Goal: Task Accomplishment & Management: Complete application form

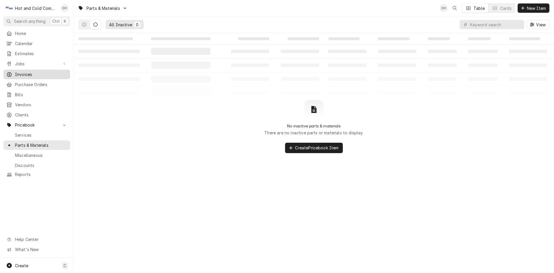
click at [42, 72] on span "Invoices" at bounding box center [41, 74] width 52 height 6
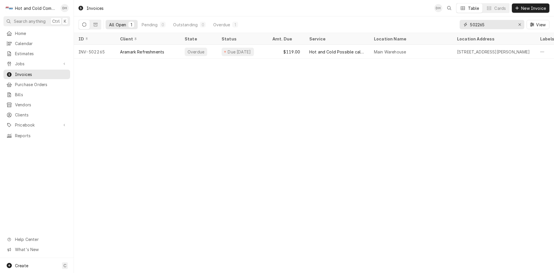
click at [502, 20] on input "502265" at bounding box center [491, 24] width 43 height 9
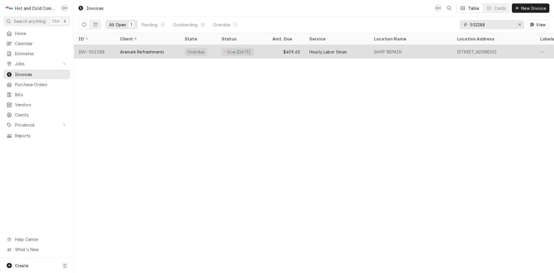
type input "502288"
click at [271, 54] on div "$409.65" at bounding box center [286, 52] width 37 height 14
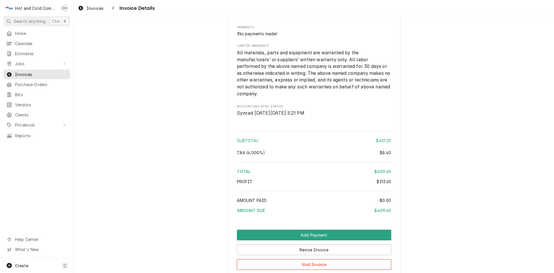
scroll to position [763, 0]
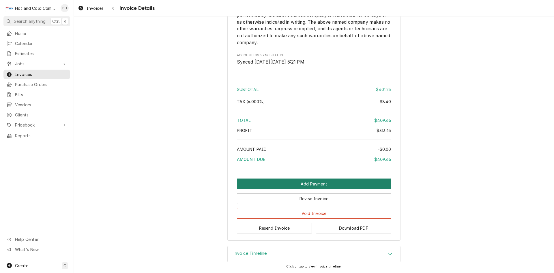
click at [298, 183] on button "Add Payment" at bounding box center [314, 183] width 154 height 11
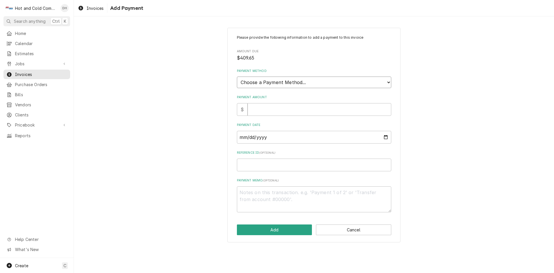
click at [312, 82] on select "Choose a Payment Method... Cash Check Credit/Debit Card ACH/eCheck Other" at bounding box center [314, 83] width 154 height 12
select select "3"
click at [237, 77] on select "Choose a Payment Method... Cash Check Credit/Debit Card ACH/eCheck Other" at bounding box center [314, 83] width 154 height 12
type textarea "x"
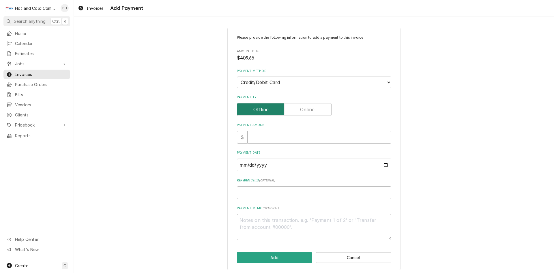
click at [318, 107] on input "Payment Type" at bounding box center [285, 109] width 90 height 13
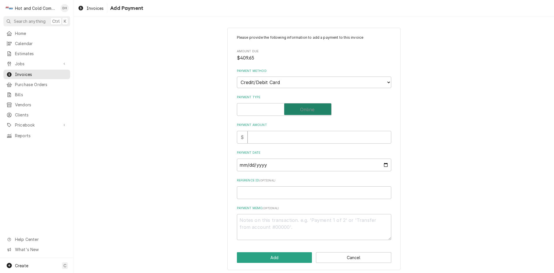
checkbox input "true"
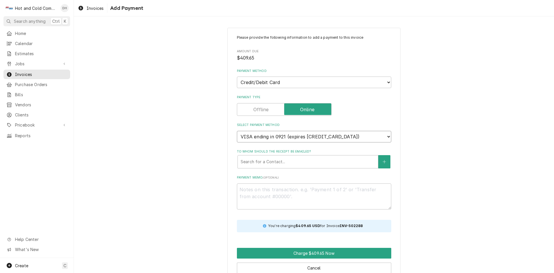
click at [361, 135] on select "VISA ending in 0921 (expires 10/2025) VISA ending in 0921 (expires 10/2025) VIS…" at bounding box center [314, 137] width 154 height 12
click at [237, 131] on select "VISA ending in 0921 (expires 10/2025) VISA ending in 0921 (expires 10/2025) VIS…" at bounding box center [314, 137] width 154 height 12
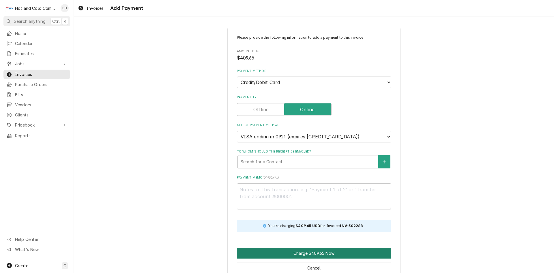
click at [303, 251] on button "Charge $409.65 Now" at bounding box center [314, 253] width 154 height 11
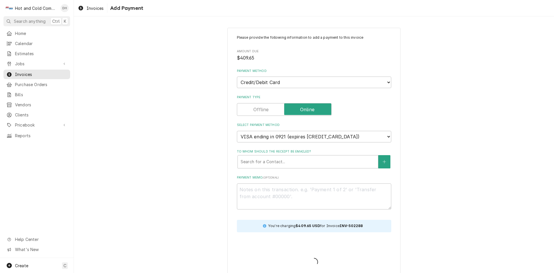
type textarea "x"
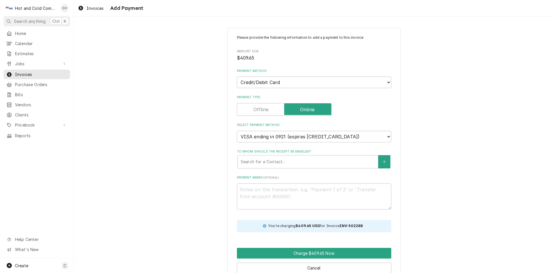
scroll to position [13, 0]
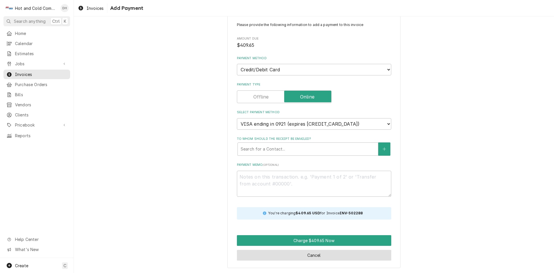
click at [313, 257] on button "Cancel" at bounding box center [314, 255] width 154 height 11
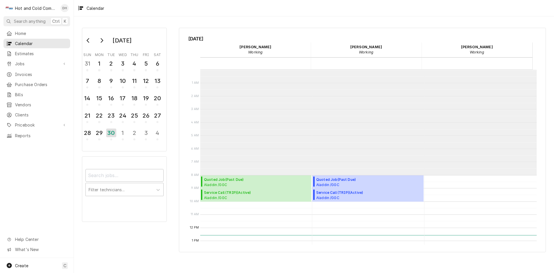
scroll to position [105, 0]
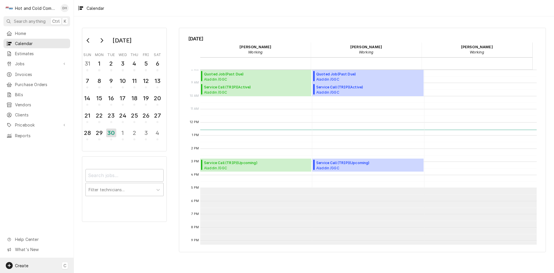
click at [28, 264] on span "Create" at bounding box center [21, 265] width 13 height 5
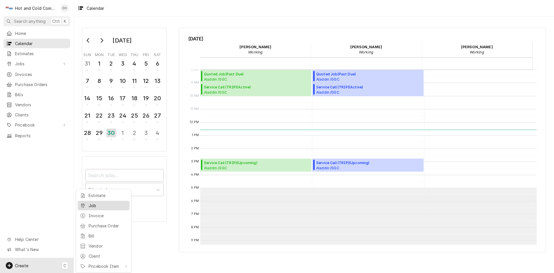
click at [98, 205] on div "Job" at bounding box center [108, 205] width 39 height 6
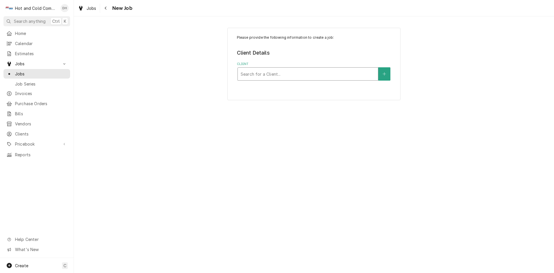
click at [314, 76] on div "Client" at bounding box center [308, 74] width 135 height 10
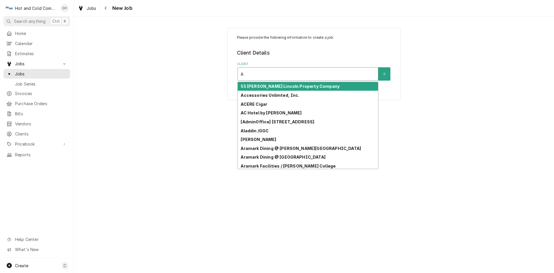
type input "Al"
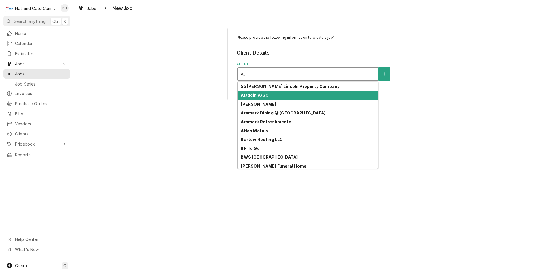
click at [277, 96] on div "Aladdin /GGC" at bounding box center [308, 95] width 140 height 9
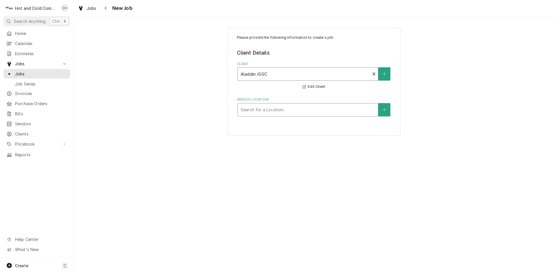
click at [336, 112] on div "Service Location" at bounding box center [308, 110] width 135 height 10
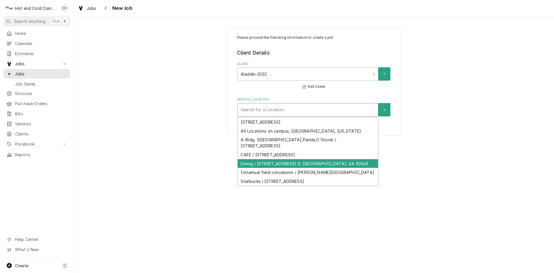
click at [290, 163] on div "Dining / 1000 University Center Ln Bldg. D, Lawrenceville, GA 30043" at bounding box center [308, 163] width 140 height 9
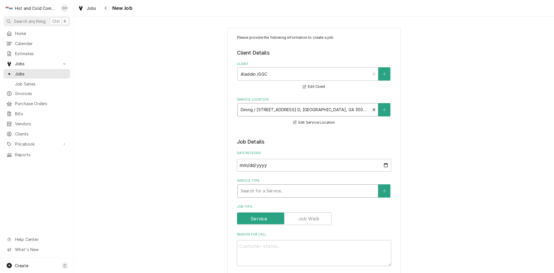
click at [283, 190] on div "Service Type" at bounding box center [308, 191] width 135 height 10
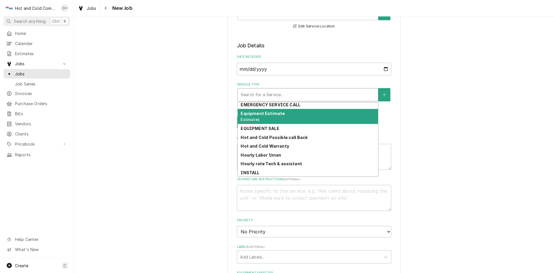
scroll to position [67, 0]
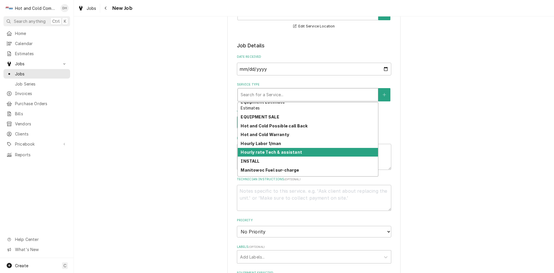
click at [331, 151] on div "Hourly rate Tech & assistant" at bounding box center [308, 152] width 140 height 9
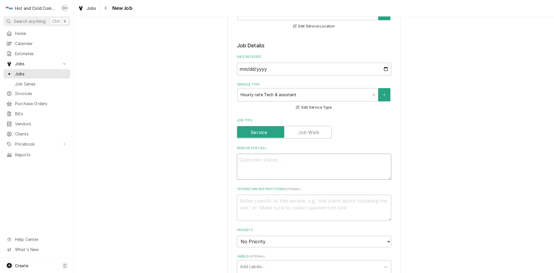
click at [269, 163] on textarea "Reason For Call" at bounding box center [314, 167] width 154 height 26
type textarea "x"
type textarea "I"
type textarea "x"
type textarea "In"
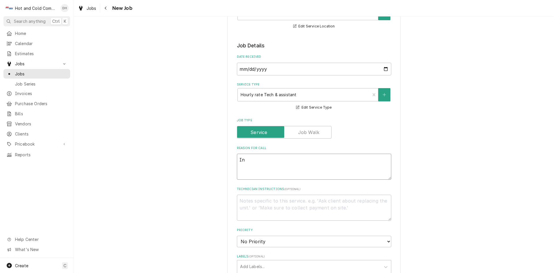
type textarea "x"
type textarea "Ins"
type textarea "x"
type textarea "Inst"
type textarea "x"
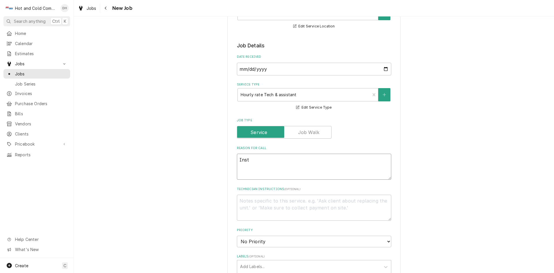
type textarea "Insta"
type textarea "x"
type textarea "Instal"
type textarea "x"
type textarea "Install"
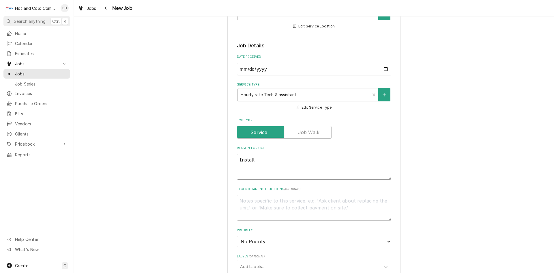
type textarea "x"
type textarea "Install"
type textarea "x"
type textarea "Install s"
type textarea "x"
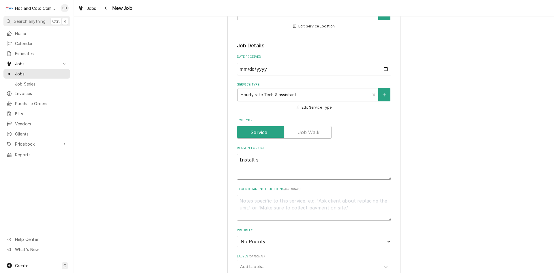
type textarea "Install so"
type textarea "x"
type textarea "Install soy"
type textarea "x"
type textarea "Install soy"
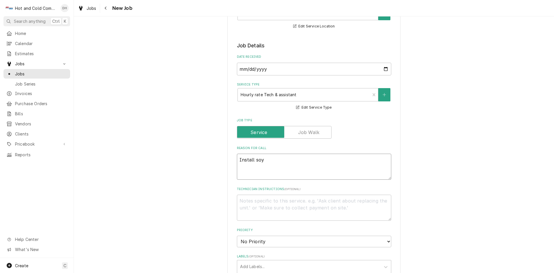
type textarea "x"
type textarea "Install soy m"
type textarea "x"
type textarea "Install soy mi"
type textarea "x"
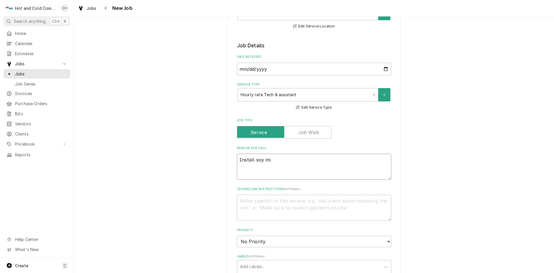
type textarea "Install soy mil"
type textarea "x"
type textarea "Install soy milk"
type textarea "x"
type textarea "Install soy milk"
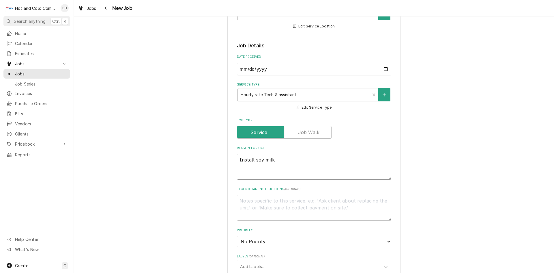
type textarea "x"
type textarea "Install soy milk c"
type textarea "x"
type textarea "Install soy milk co"
type textarea "x"
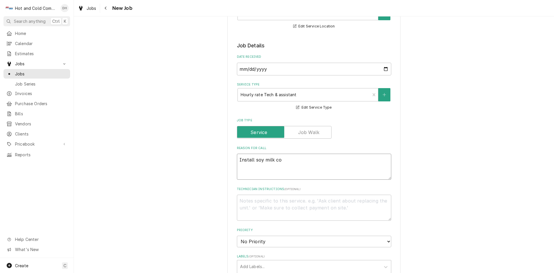
type textarea "Install soy milk coo"
type textarea "x"
type textarea "Install soy milk cool"
type textarea "x"
type textarea "Install soy milk coole"
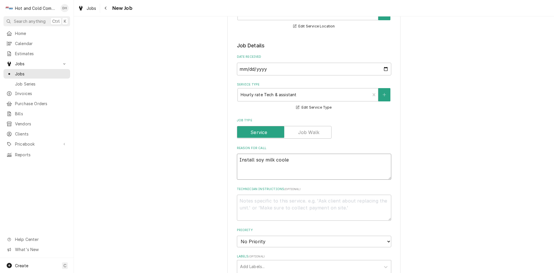
type textarea "x"
type textarea "Install soy milk cooler"
type textarea "x"
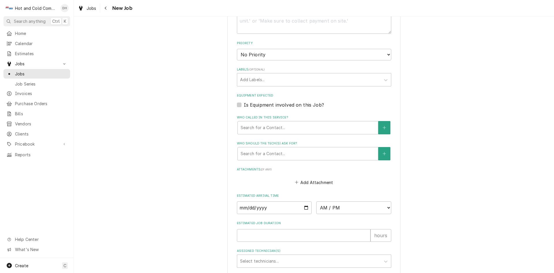
scroll to position [289, 0]
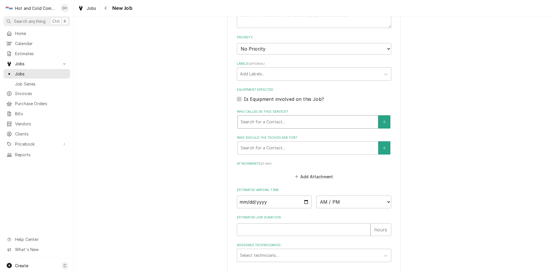
type textarea "Install soy milk cooler"
click at [281, 124] on div "Who called in this service?" at bounding box center [308, 122] width 135 height 10
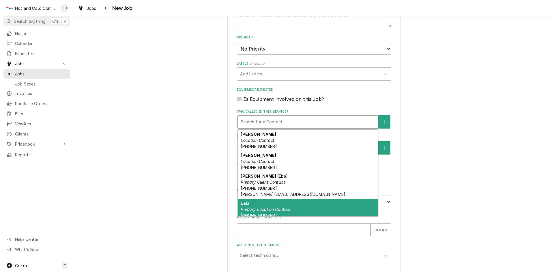
drag, startPoint x: 263, startPoint y: 208, endPoint x: 344, endPoint y: 178, distance: 86.3
click at [264, 208] on em "Primary Location Contact" at bounding box center [266, 209] width 50 height 5
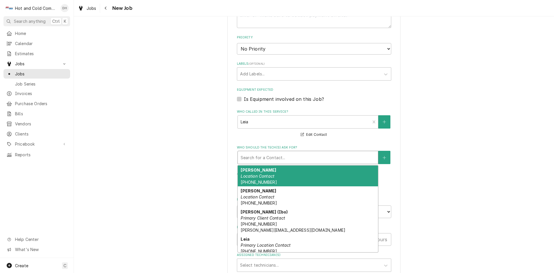
click at [279, 158] on div "Who should the tech(s) ask for?" at bounding box center [308, 157] width 135 height 10
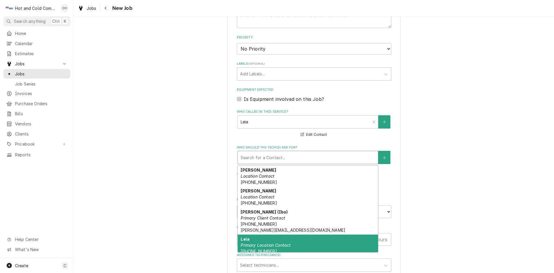
drag, startPoint x: 269, startPoint y: 241, endPoint x: 302, endPoint y: 220, distance: 39.6
click at [270, 239] on div "Leia Primary Location Contact (770) 905-0595 leia.kent@aladdinfood.com" at bounding box center [308, 247] width 140 height 27
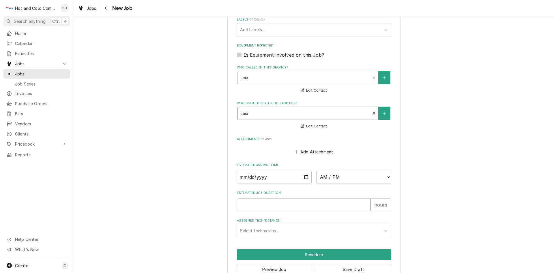
scroll to position [347, 0]
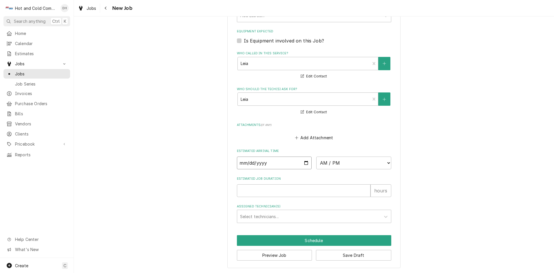
click at [305, 162] on input "Date" at bounding box center [274, 162] width 75 height 13
type textarea "x"
type input "[DATE]"
type textarea "x"
click at [385, 162] on select "AM / PM 6:00 AM 6:15 AM 6:30 AM 6:45 AM 7:00 AM 7:15 AM 7:30 AM 7:45 AM 8:00 AM…" at bounding box center [353, 162] width 75 height 13
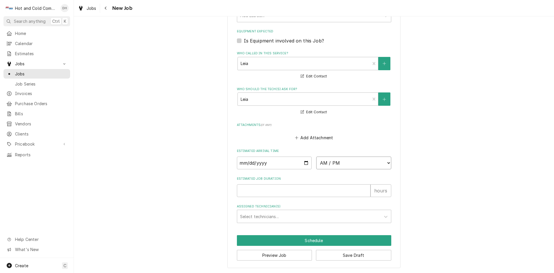
select select "13:00:00"
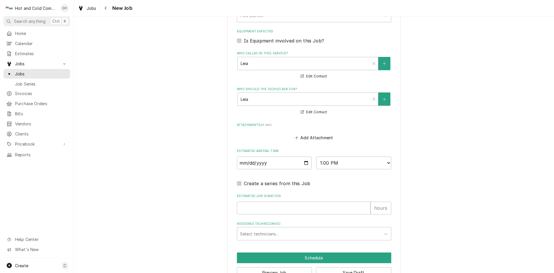
click at [268, 208] on input "Estimated Job Duration" at bounding box center [304, 208] width 134 height 13
type textarea "x"
type input "1"
type textarea "x"
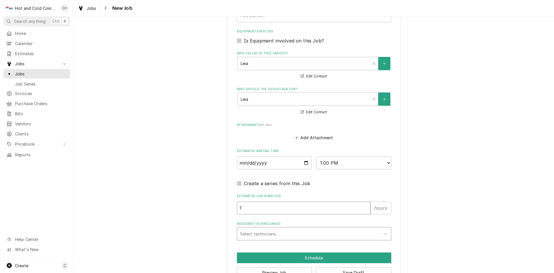
type input "1"
click at [296, 231] on div "Assigned Technician(s)" at bounding box center [309, 233] width 138 height 10
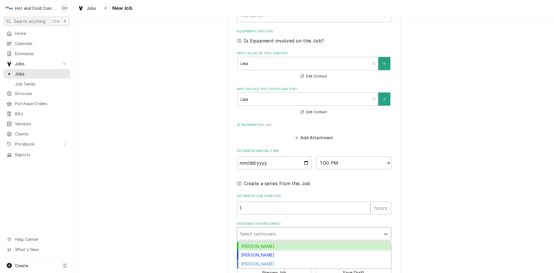
click at [264, 244] on div "[PERSON_NAME]" at bounding box center [314, 246] width 154 height 9
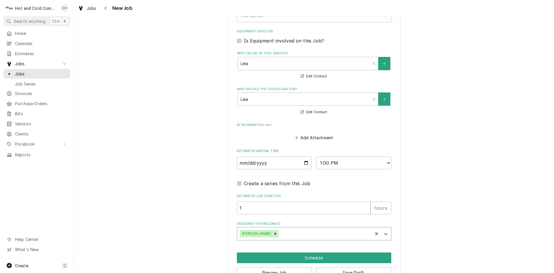
click at [295, 233] on div "Assigned Technician(s)" at bounding box center [325, 233] width 90 height 10
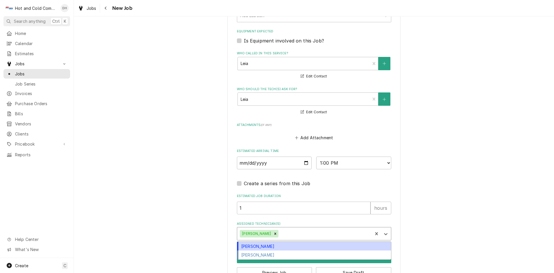
click at [275, 245] on div "[PERSON_NAME]" at bounding box center [314, 246] width 154 height 9
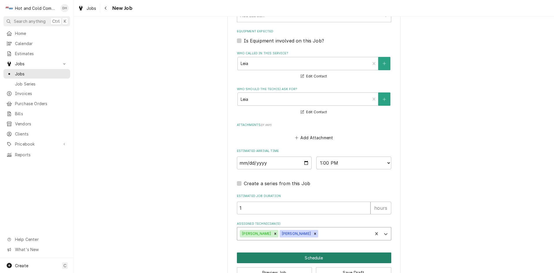
click at [312, 258] on button "Schedule" at bounding box center [314, 257] width 154 height 11
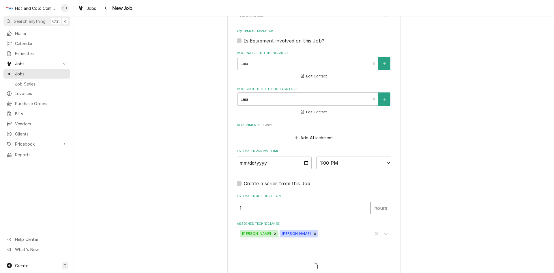
type textarea "x"
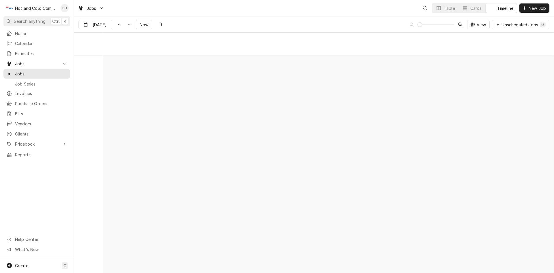
scroll to position [4517, 0]
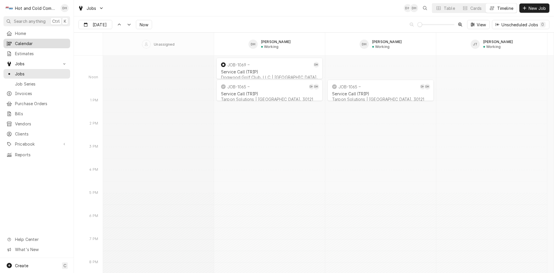
click at [42, 42] on span "Calendar" at bounding box center [41, 43] width 52 height 6
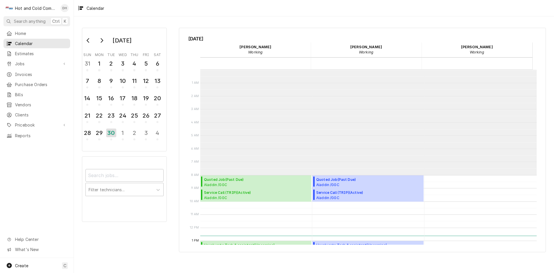
scroll to position [105, 0]
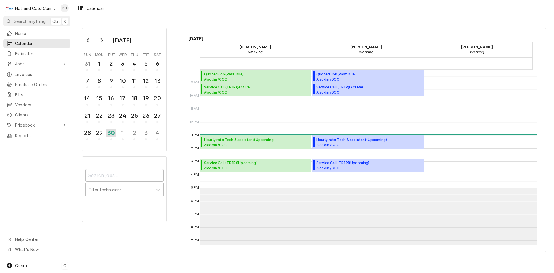
click at [22, 265] on span "Create" at bounding box center [21, 265] width 13 height 5
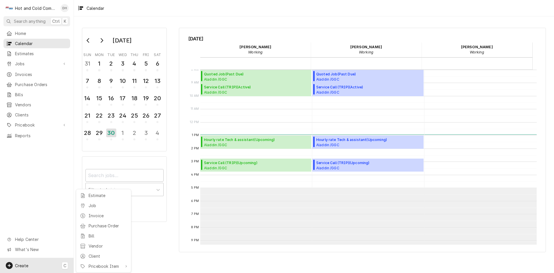
click at [97, 206] on div "Job" at bounding box center [108, 205] width 39 height 6
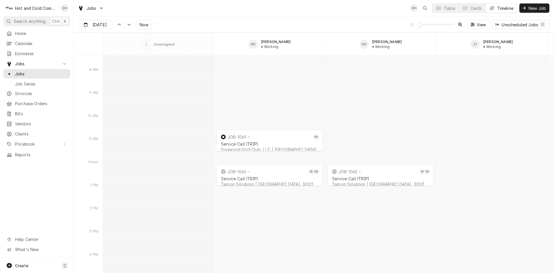
scroll to position [4421, 0]
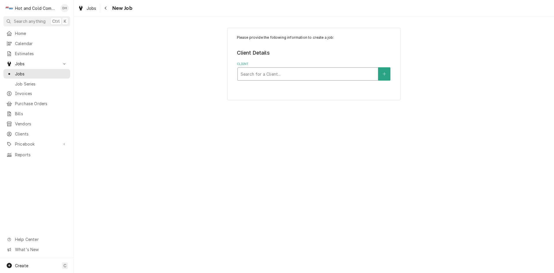
click at [312, 73] on div "Client" at bounding box center [308, 74] width 135 height 10
type input "bar"
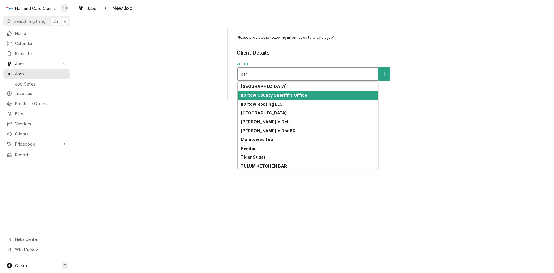
click at [314, 94] on div "Bartow County Sheriff's Office" at bounding box center [308, 95] width 140 height 9
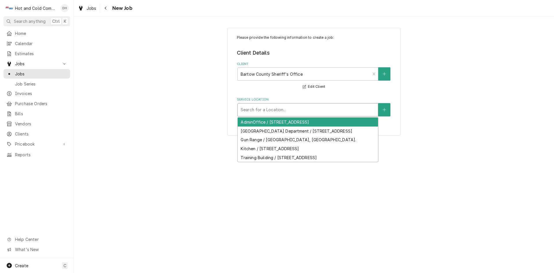
click at [351, 112] on div "Service Location" at bounding box center [308, 110] width 135 height 10
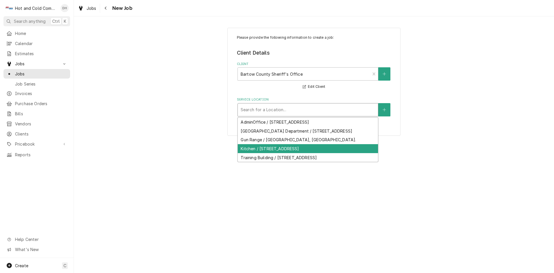
click at [279, 153] on div "Kitchen / [STREET_ADDRESS]" at bounding box center [308, 148] width 140 height 9
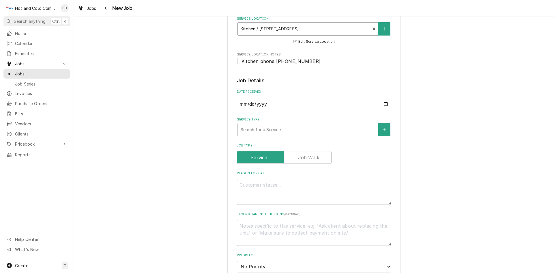
scroll to position [96, 0]
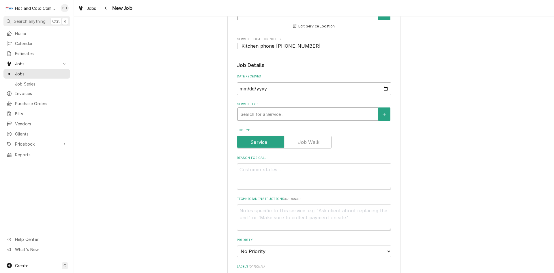
click at [308, 117] on div "Service Type" at bounding box center [308, 114] width 135 height 10
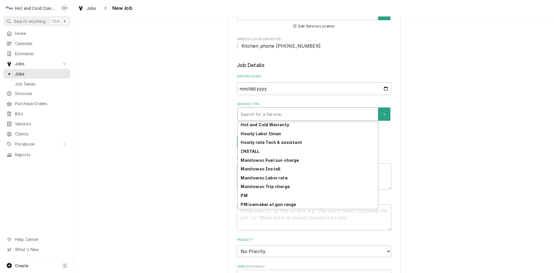
scroll to position [149, 0]
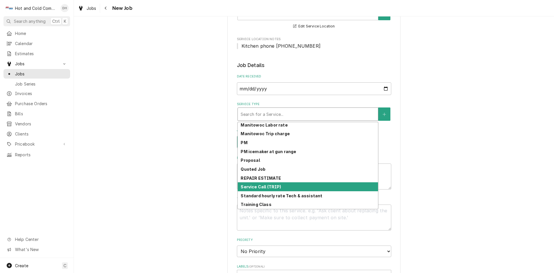
click at [286, 185] on div "Service Call (TRIP)" at bounding box center [308, 186] width 140 height 9
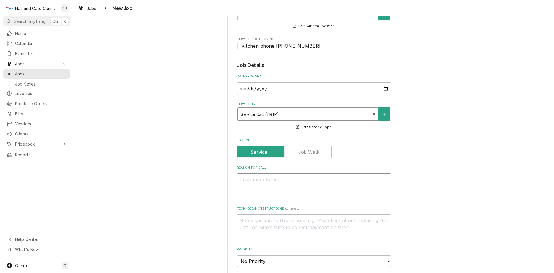
click at [349, 182] on textarea "Reason For Call" at bounding box center [314, 186] width 154 height 26
type textarea "x"
type textarea "S"
type textarea "x"
type textarea "St"
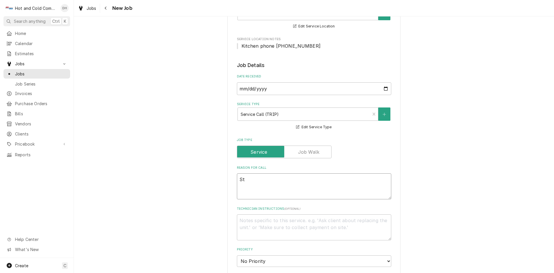
type textarea "x"
type textarea "Sta"
type textarea "x"
type textarea "Staf"
type textarea "x"
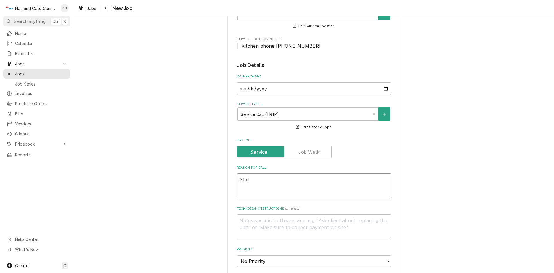
type textarea "Staff"
type textarea "x"
type textarea "Staff"
type textarea "x"
type textarea "Staff d"
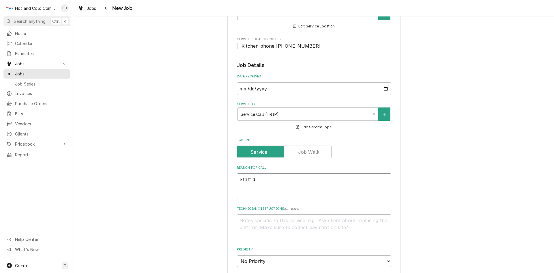
type textarea "x"
type textarea "Staff di"
type textarea "x"
type textarea "Staff din"
type textarea "x"
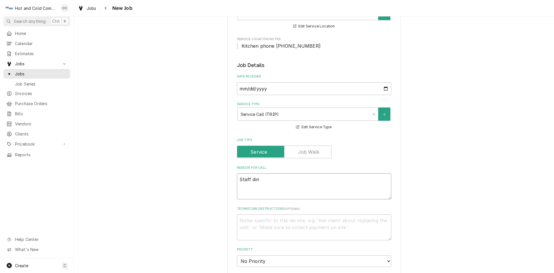
type textarea "Staff dini"
type textarea "x"
type textarea "Staff dinin"
type textarea "x"
type textarea "Staff dining"
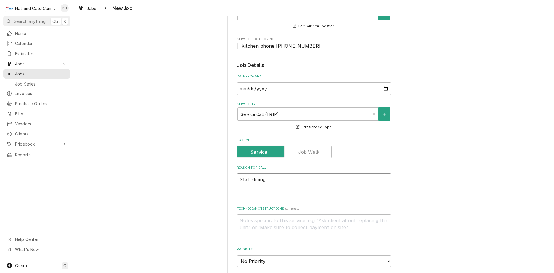
type textarea "x"
type textarea "Staff dining"
type textarea "x"
type textarea "Staff dining g"
type textarea "x"
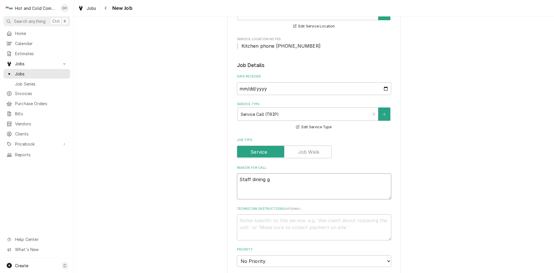
type textarea "Staff dining gl"
type textarea "x"
type textarea "Staff dining gla"
type textarea "x"
type textarea "Staff dining glas"
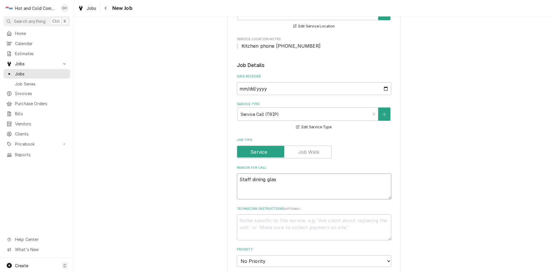
type textarea "x"
type textarea "Staff dining glass"
type textarea "x"
type textarea "Staff dining glass"
type textarea "x"
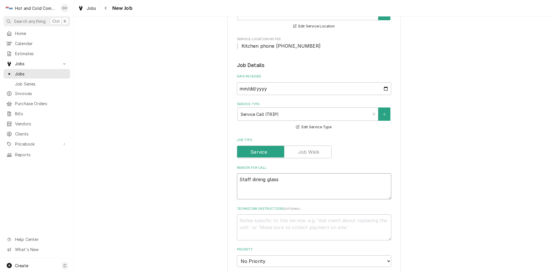
type textarea "Staff dining glass d"
type textarea "x"
type textarea "Staff dining glass do"
type textarea "x"
type textarea "Staff dining glass doo"
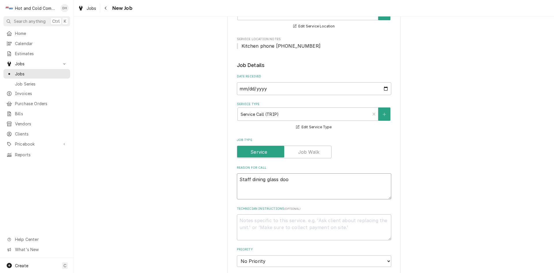
type textarea "x"
type textarea "Staff dining glass door"
type textarea "x"
type textarea "Staff dining glass door"
type textarea "x"
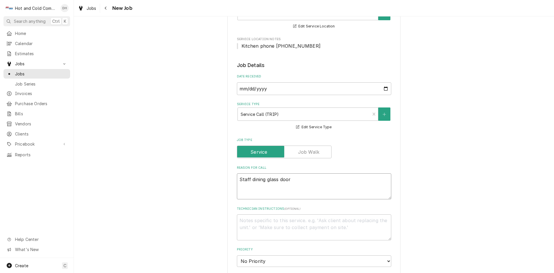
type textarea "Staff dining glass door c"
type textarea "x"
type textarea "Staff dining glass door co"
type textarea "x"
type textarea "Staff dining glass door coo"
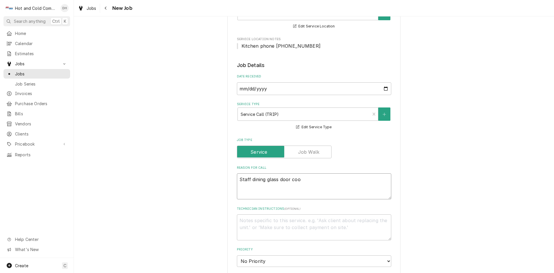
type textarea "x"
type textarea "Staff dining glass door cool"
type textarea "x"
type textarea "Staff dining glass door coole"
type textarea "x"
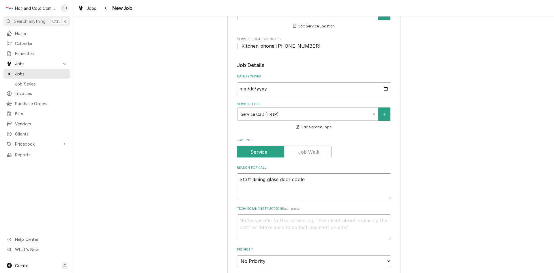
type textarea "Staff dining glass door cooler"
type textarea "x"
type textarea "Staff dining glass door cooler"
type textarea "x"
type textarea "Staff dining glass door cooler n"
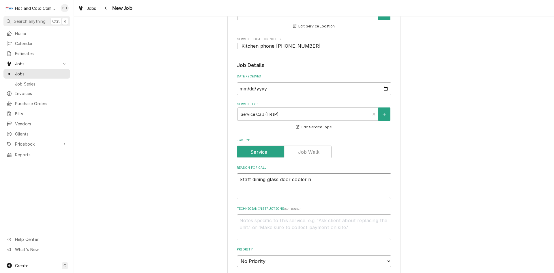
type textarea "x"
type textarea "Staff dining glass door cooler no"
type textarea "x"
type textarea "Staff dining glass door cooler not"
type textarea "x"
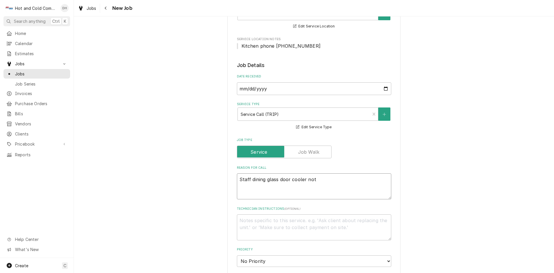
type textarea "Staff dining glass door cooler not"
type textarea "x"
type textarea "Staff dining glass door cooler not a"
type textarea "x"
type textarea "Staff dining glass door cooler not at"
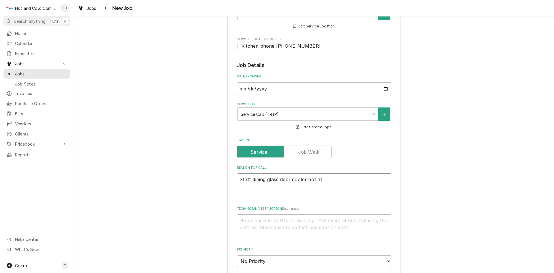
type textarea "x"
type textarea "Staff dining glass door cooler not at"
type textarea "x"
type textarea "Staff dining glass door cooler not at t"
type textarea "x"
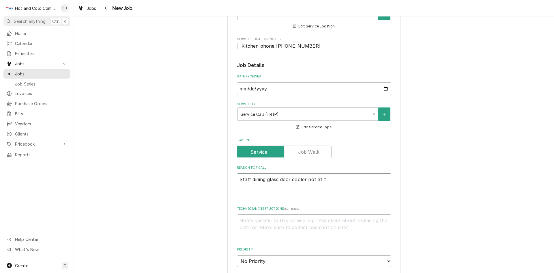
type textarea "Staff dining glass door cooler not at te"
type textarea "x"
type textarea "Staff dining glass door cooler not at tem"
type textarea "x"
type textarea "Staff dining glass door cooler not at temp"
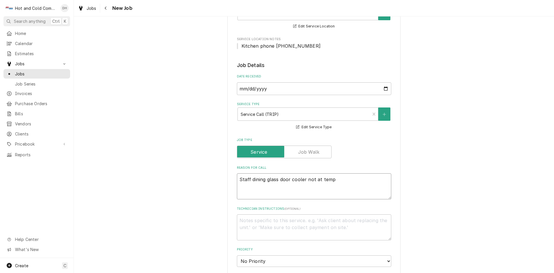
type textarea "x"
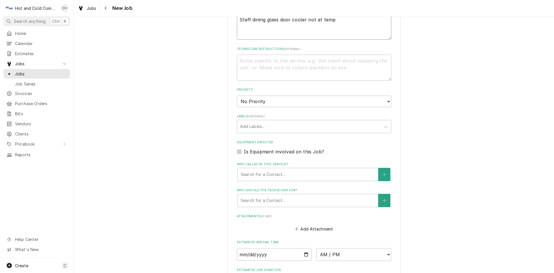
scroll to position [289, 0]
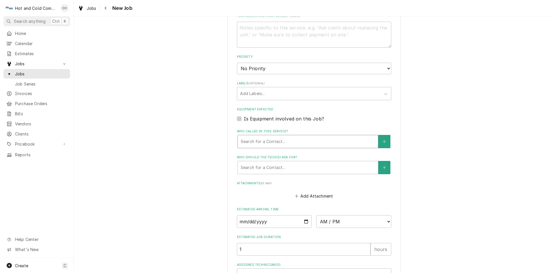
type textarea "Staff dining glass door cooler not at temp"
click at [307, 139] on div "Who called in this service?" at bounding box center [308, 141] width 135 height 10
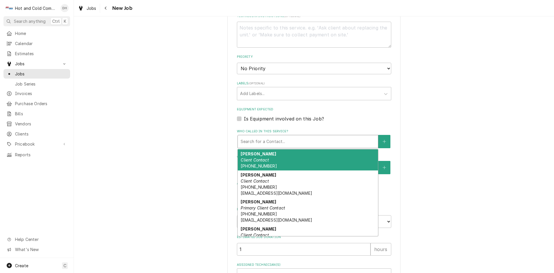
click at [308, 159] on div "Chad Client Contact (470) 398-7599" at bounding box center [308, 159] width 140 height 21
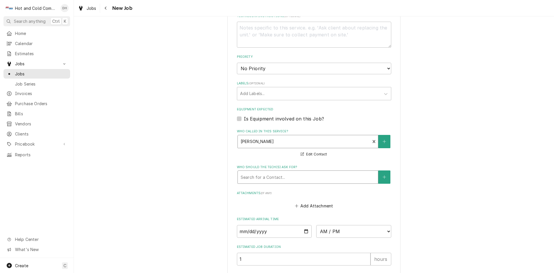
click at [331, 171] on div "Search for a Contact..." at bounding box center [308, 177] width 140 height 13
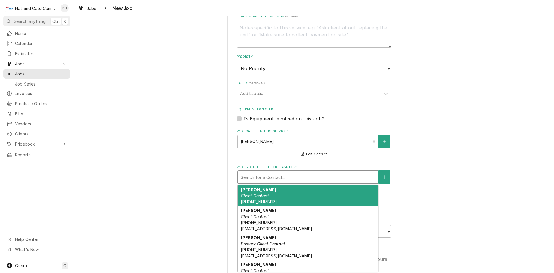
click at [286, 197] on div "Chad Client Contact (470) 398-7599" at bounding box center [308, 195] width 140 height 21
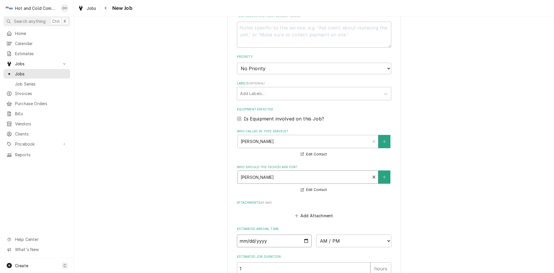
click at [306, 241] on input "Date" at bounding box center [274, 240] width 75 height 13
type textarea "x"
type input "2025-10-01"
type textarea "x"
click at [386, 240] on select "AM / PM 6:00 AM 6:15 AM 6:30 AM 6:45 AM 7:00 AM 7:15 AM 7:30 AM 7:45 AM 8:00 AM…" at bounding box center [353, 240] width 75 height 13
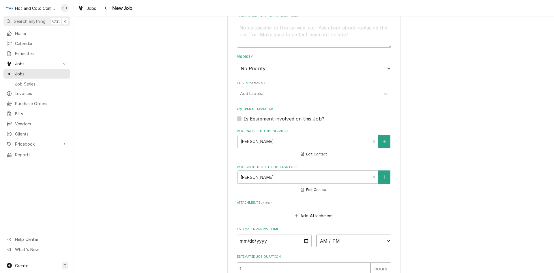
select select "08:00:00"
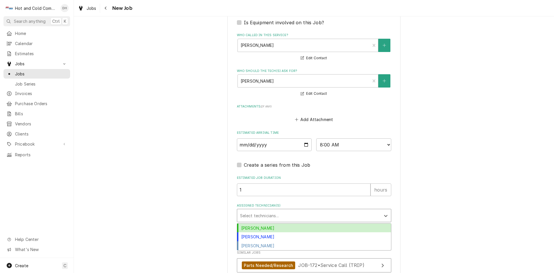
click at [283, 211] on div "Assigned Technician(s)" at bounding box center [309, 215] width 138 height 10
click at [261, 226] on div "[PERSON_NAME]" at bounding box center [314, 227] width 154 height 9
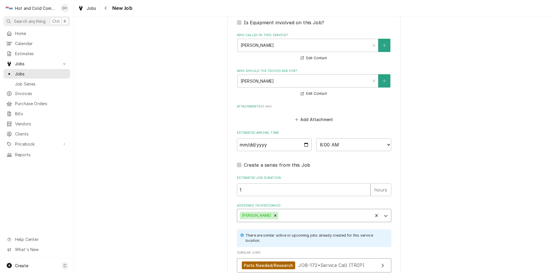
click at [305, 214] on div "Assigned Technician(s)" at bounding box center [325, 215] width 90 height 10
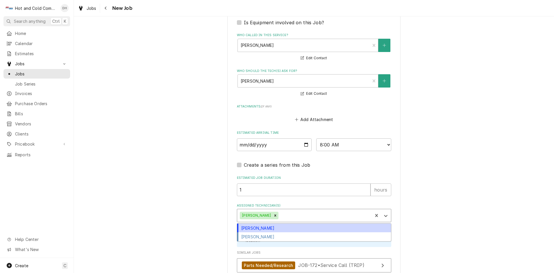
click at [271, 227] on div "[PERSON_NAME]" at bounding box center [314, 227] width 154 height 9
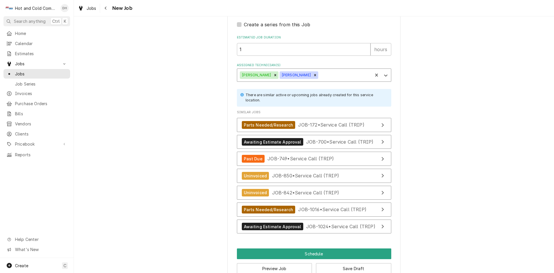
scroll to position [538, 0]
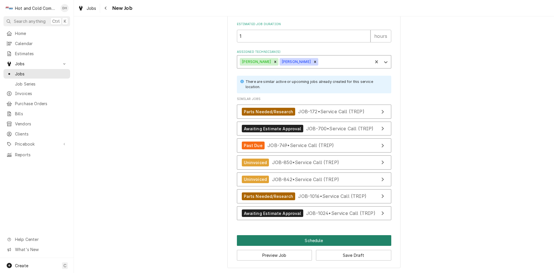
click at [325, 238] on button "Schedule" at bounding box center [314, 240] width 154 height 11
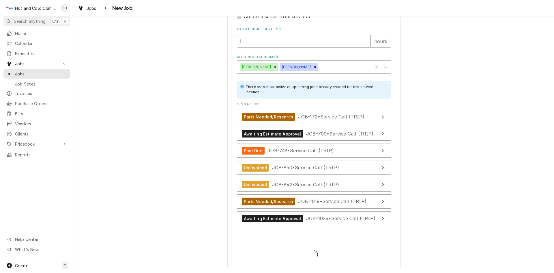
scroll to position [533, 0]
type textarea "x"
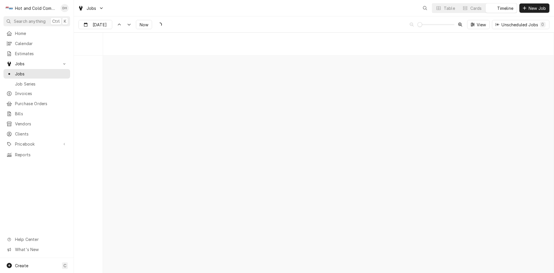
scroll to position [4519, 0]
